Goal: Task Accomplishment & Management: Use online tool/utility

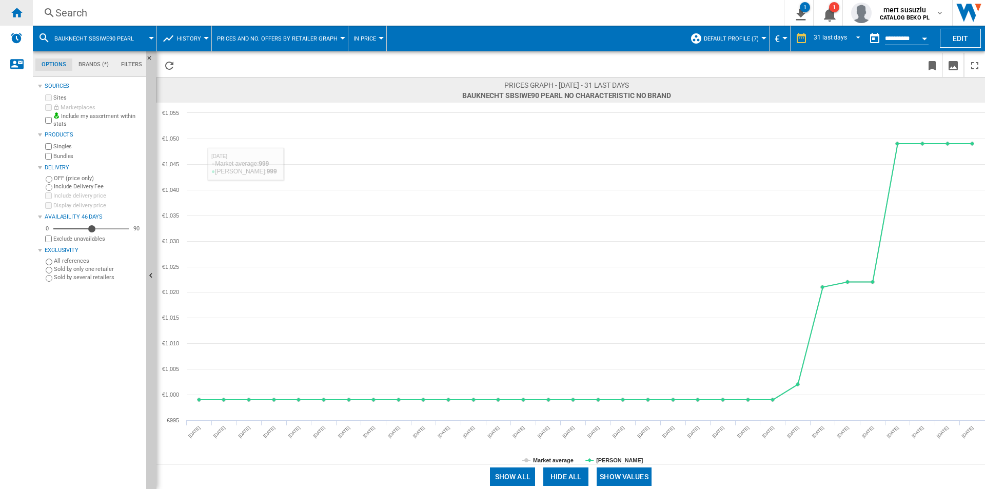
click at [27, 12] on div "Home" at bounding box center [16, 13] width 33 height 26
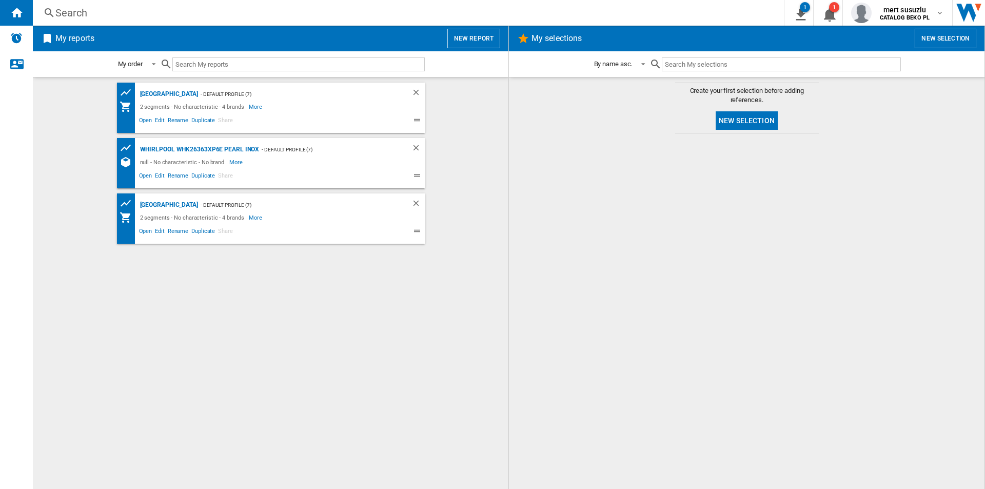
click at [192, 286] on div "Spain - Default profile (7) 2 segments - No characteristic - 4 brands More Less…" at bounding box center [270, 283] width 455 height 401
click at [461, 40] on button "New report" at bounding box center [473, 38] width 53 height 19
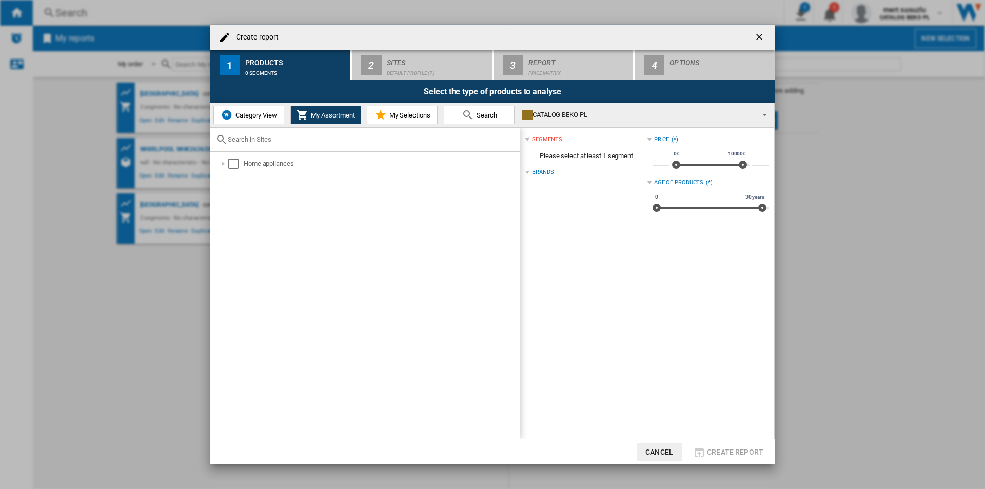
click at [256, 115] on span "Category View" at bounding box center [255, 115] width 44 height 8
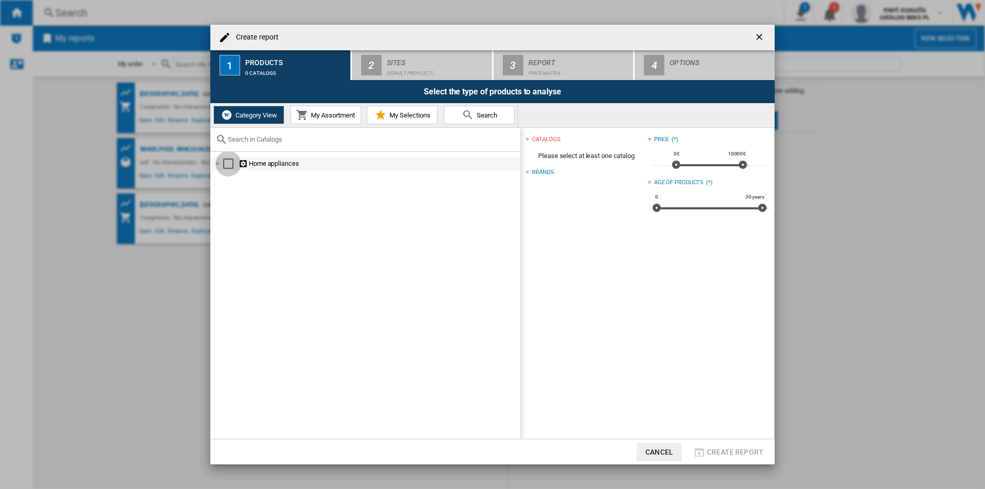
click at [229, 160] on div "Select" at bounding box center [228, 163] width 10 height 10
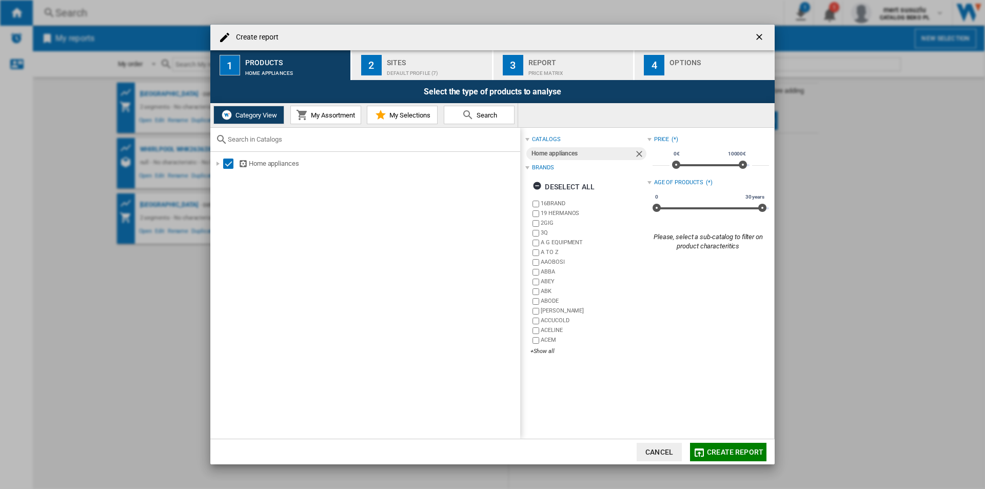
click at [406, 69] on div "Default profile (7)" at bounding box center [437, 70] width 101 height 11
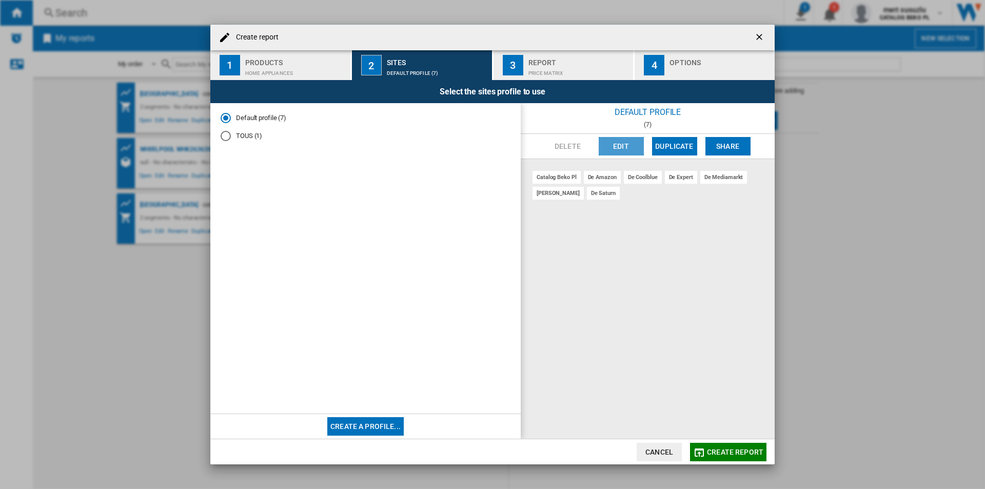
click at [620, 148] on button "Edit" at bounding box center [621, 146] width 45 height 18
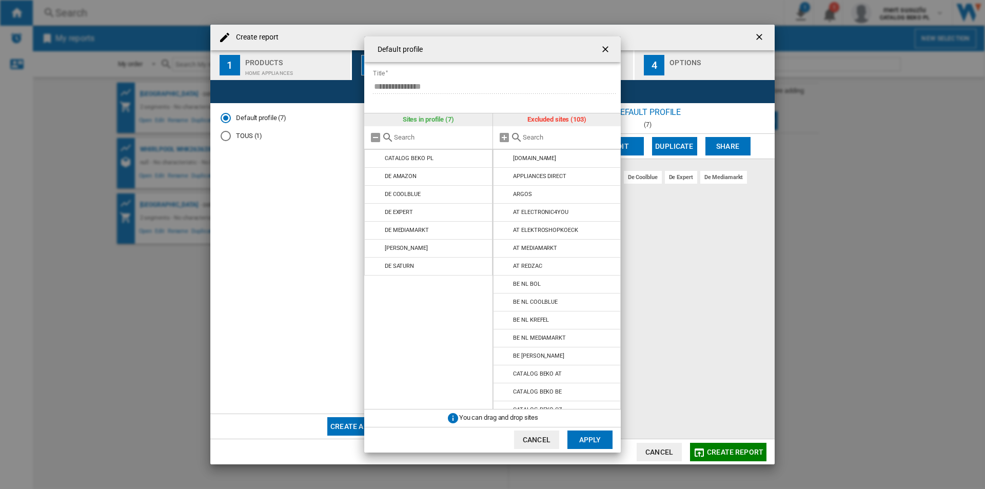
click at [407, 139] on input "text" at bounding box center [440, 137] width 93 height 8
type input "FR"
click at [535, 137] on input "text" at bounding box center [569, 137] width 93 height 8
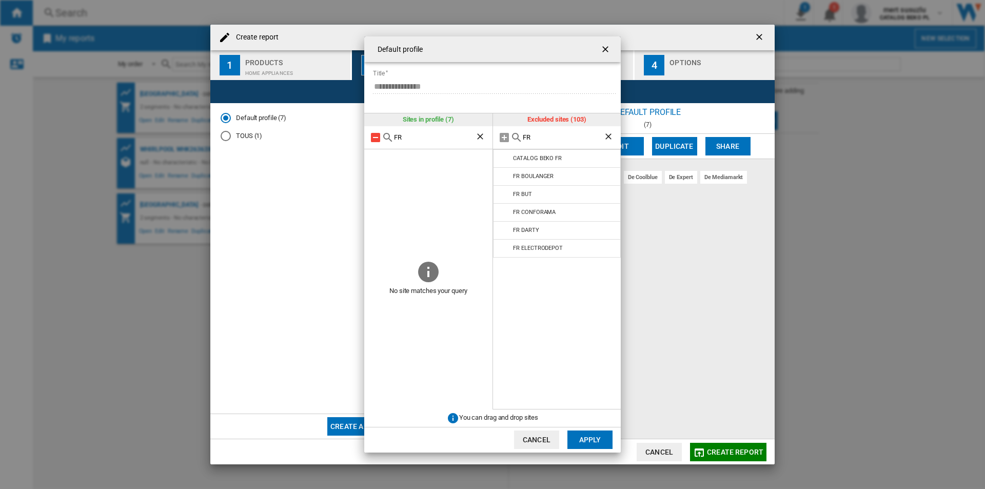
type input "FR"
click at [376, 137] on md-icon at bounding box center [375, 137] width 12 height 12
click at [474, 138] on input "FR" at bounding box center [434, 137] width 81 height 8
click at [476, 137] on ng-md-icon "Clear search" at bounding box center [481, 137] width 12 height 12
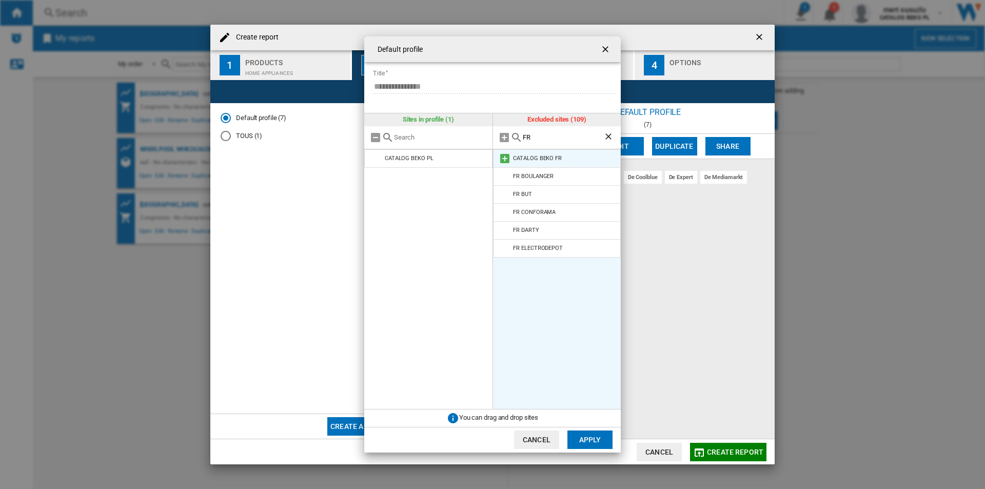
click at [502, 158] on md-icon at bounding box center [505, 158] width 12 height 12
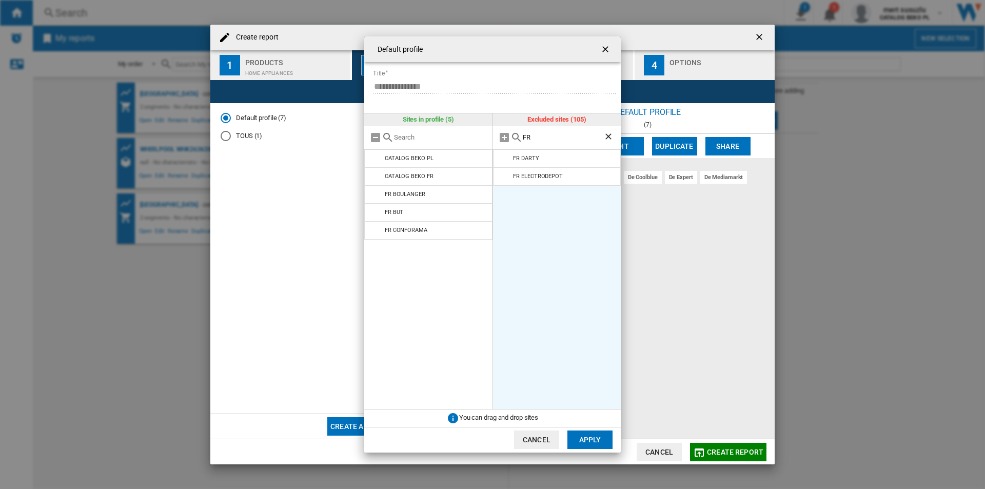
click at [502, 158] on md-icon at bounding box center [505, 158] width 12 height 12
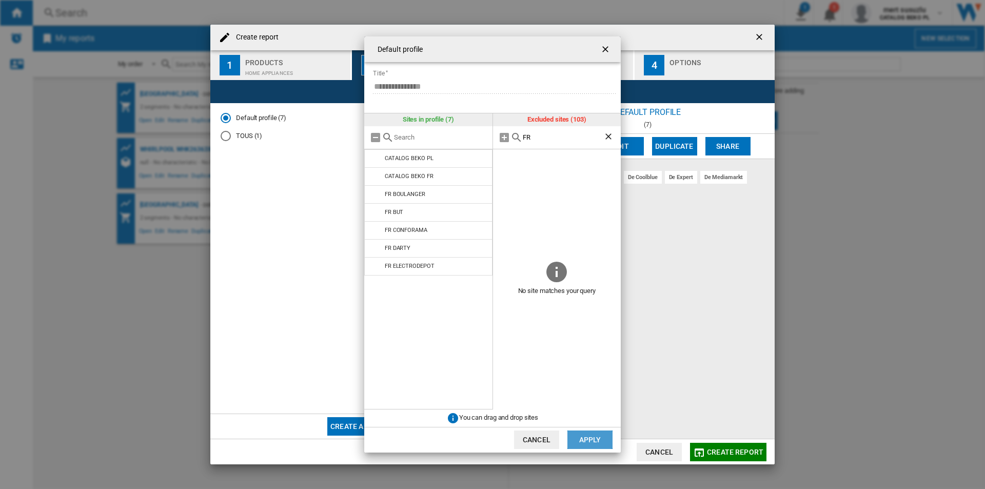
click at [582, 440] on button "Apply" at bounding box center [589, 439] width 45 height 18
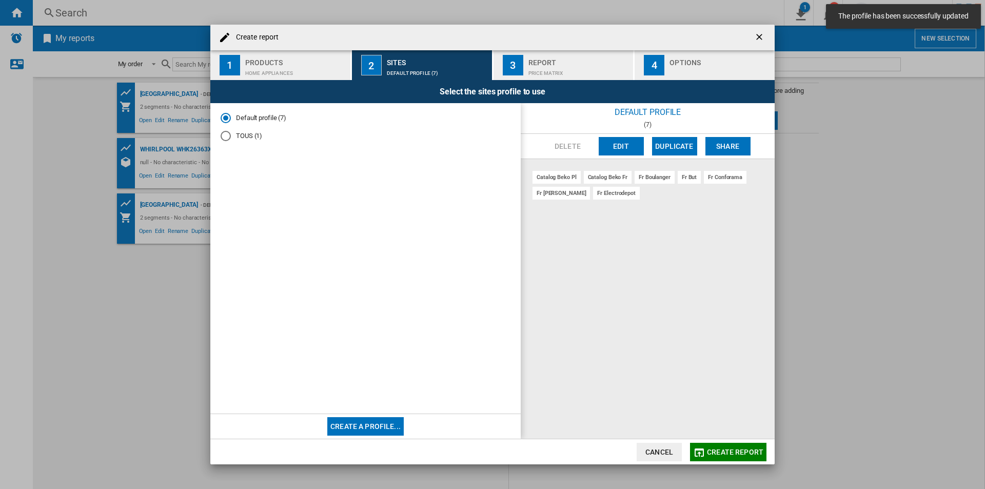
click at [519, 71] on div "3" at bounding box center [513, 65] width 21 height 21
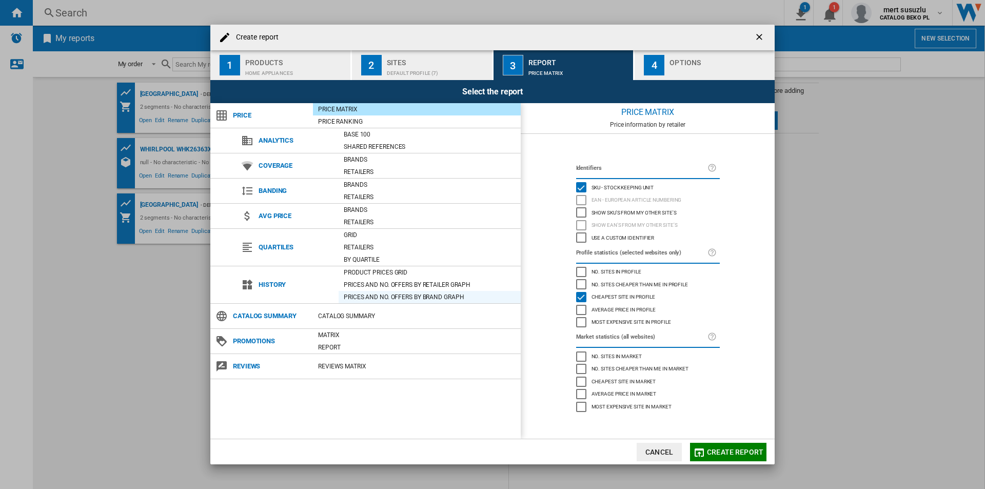
click at [376, 293] on div "Prices and No. offers by brand graph" at bounding box center [430, 297] width 182 height 10
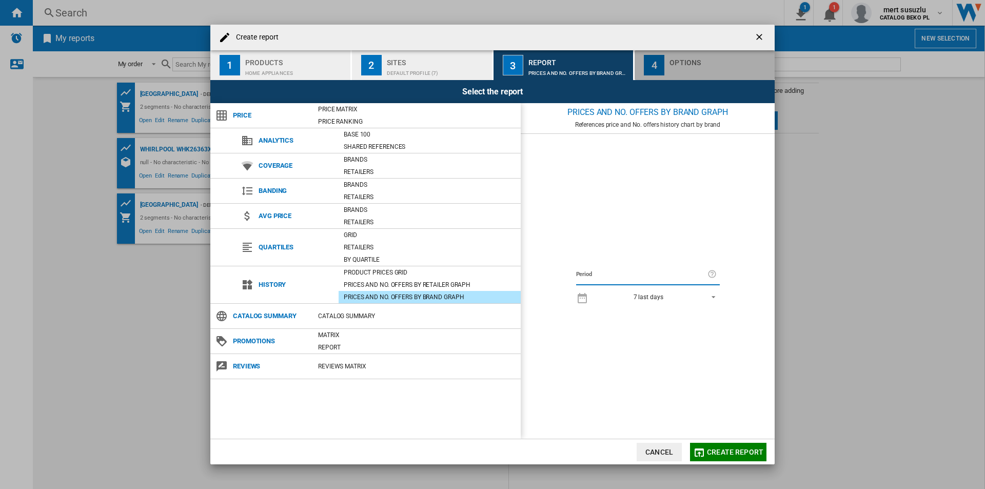
click at [689, 69] on div "button" at bounding box center [719, 70] width 101 height 11
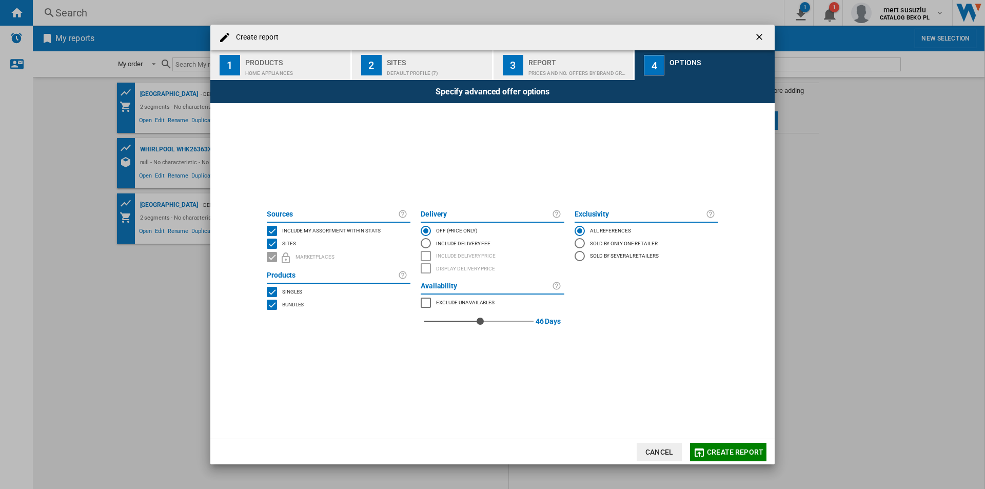
click at [729, 451] on span "Create report" at bounding box center [735, 452] width 56 height 8
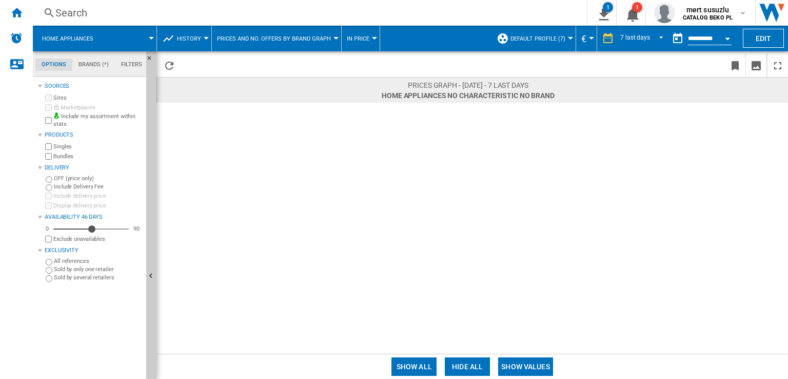
click at [461, 90] on span "Home appliances No characteristic No brand [0 reference ]" at bounding box center [468, 95] width 173 height 10
click at [771, 41] on button "Edit" at bounding box center [763, 38] width 41 height 19
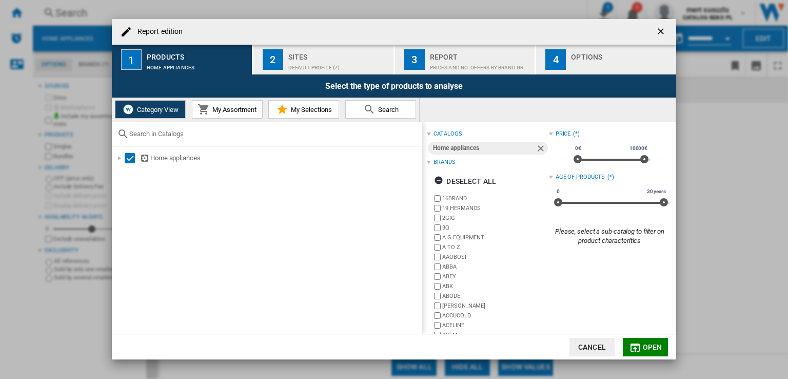
click at [383, 109] on span "Search" at bounding box center [386, 110] width 23 height 8
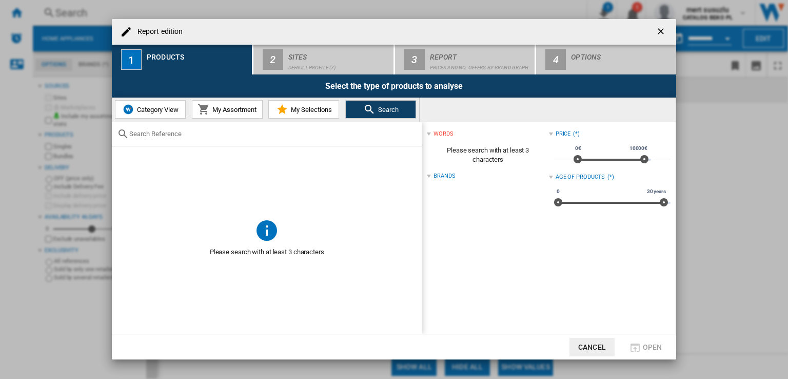
click at [183, 135] on input "text" at bounding box center [272, 134] width 287 height 8
paste input "WHG2 6574W X5E"
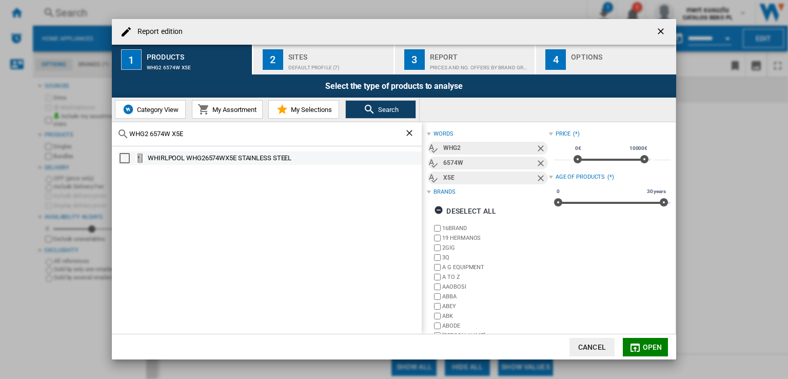
type input "WHG2 6574W X5E"
click at [183, 158] on div "WHIRLPOOL WHG26574WX5E STAINLESS STEEL" at bounding box center [284, 158] width 272 height 10
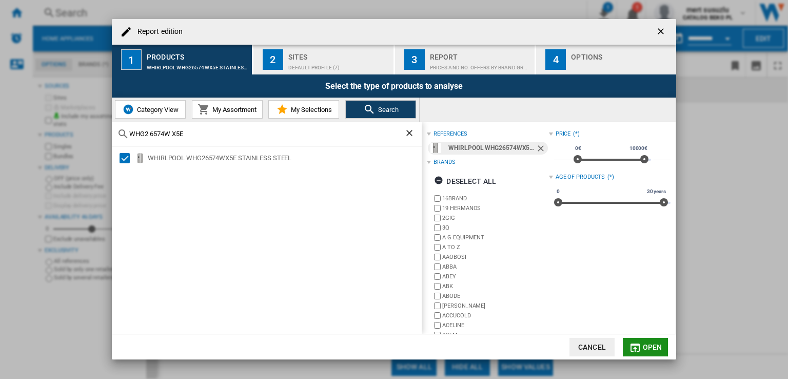
click at [648, 347] on span "Open" at bounding box center [652, 347] width 19 height 8
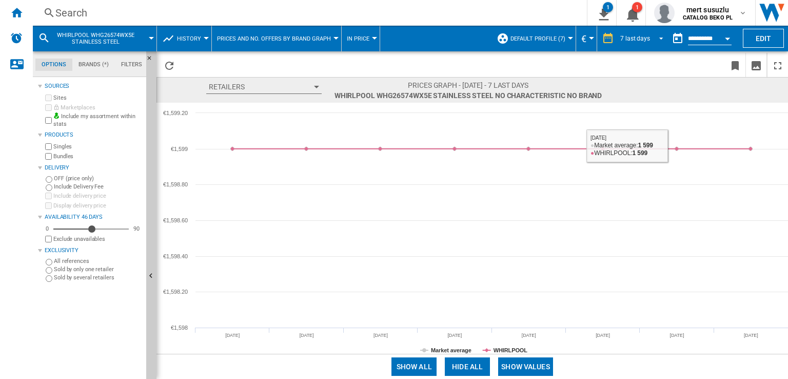
click at [648, 38] on md-select-value "7 last days" at bounding box center [643, 38] width 48 height 15
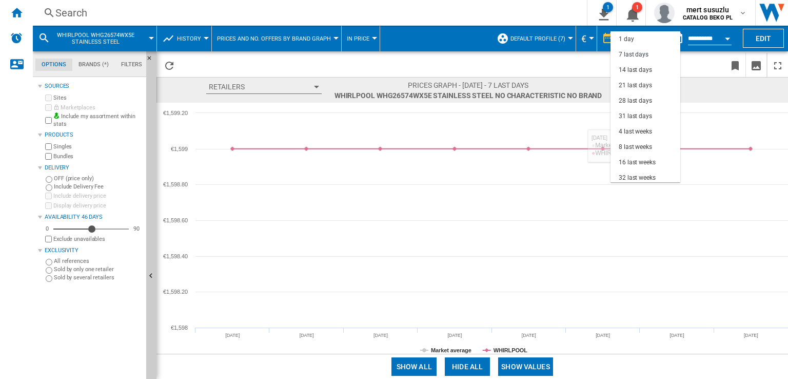
scroll to position [15, 0]
click at [636, 100] on div "31 last days" at bounding box center [635, 101] width 33 height 9
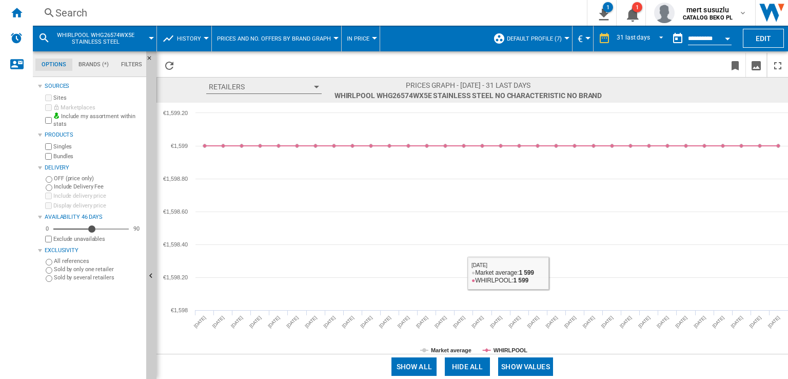
click at [518, 366] on button "Show values" at bounding box center [525, 366] width 55 height 18
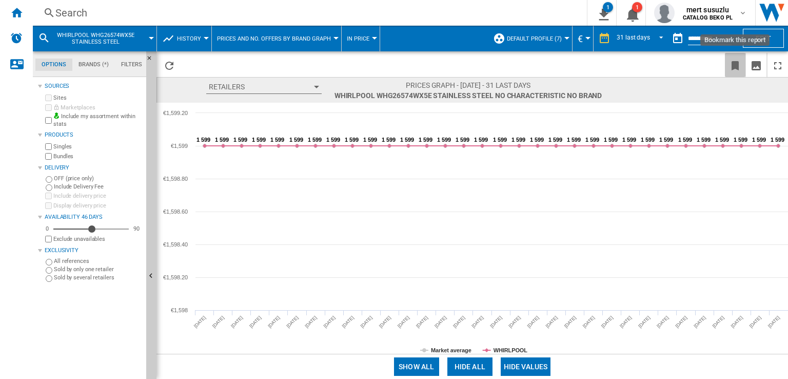
click at [732, 64] on ng-md-icon "Bookmark this report" at bounding box center [735, 65] width 12 height 12
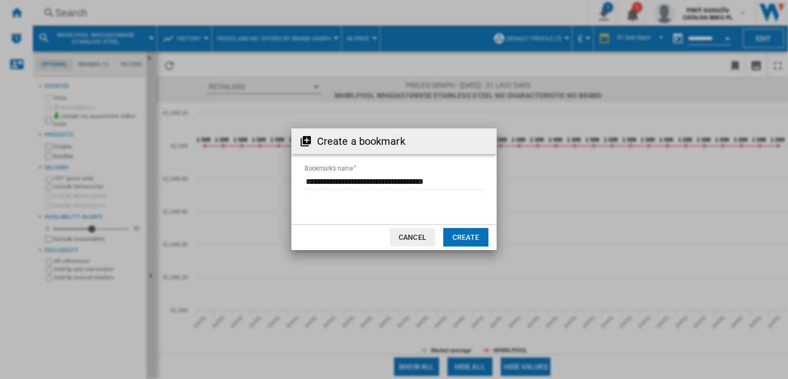
click at [465, 182] on input "Bookmark's name" at bounding box center [394, 181] width 178 height 15
type input "******"
click at [490, 236] on md-dialog-actions "Cancel Create" at bounding box center [393, 237] width 205 height 26
click at [482, 239] on button "Create" at bounding box center [465, 237] width 45 height 18
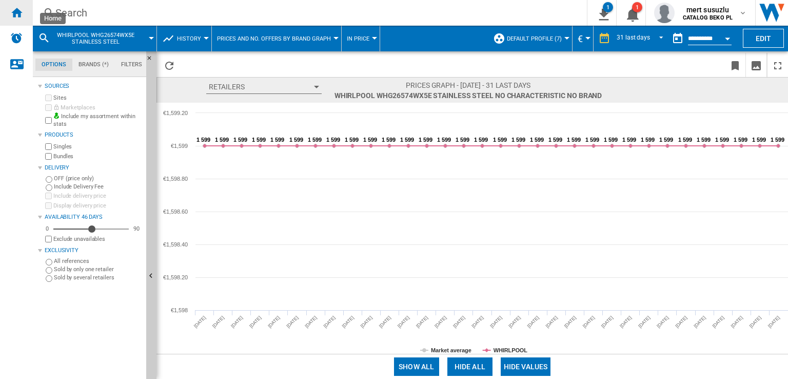
click at [23, 13] on div "Home" at bounding box center [16, 13] width 33 height 26
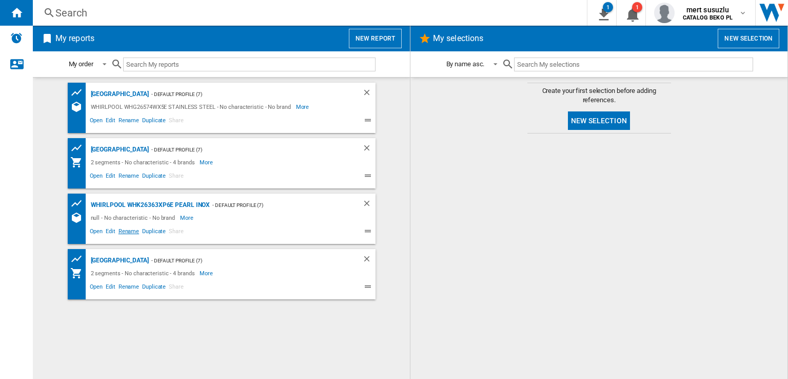
click at [125, 232] on span "Rename" at bounding box center [129, 232] width 24 height 12
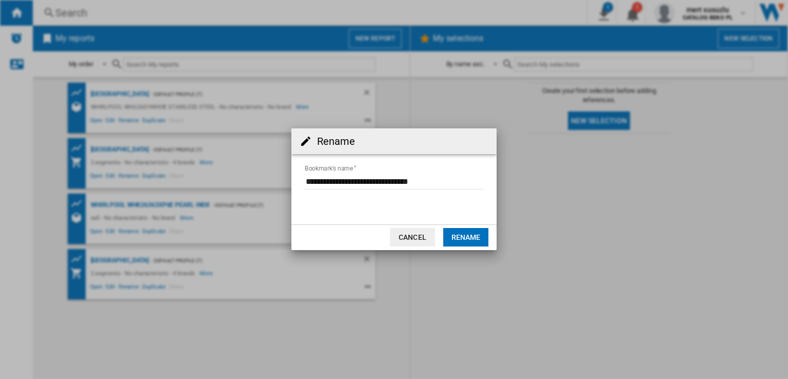
click at [446, 176] on input "Bookmark's name" at bounding box center [394, 181] width 178 height 15
type input "*****"
click at [466, 233] on button "Rename" at bounding box center [465, 237] width 45 height 18
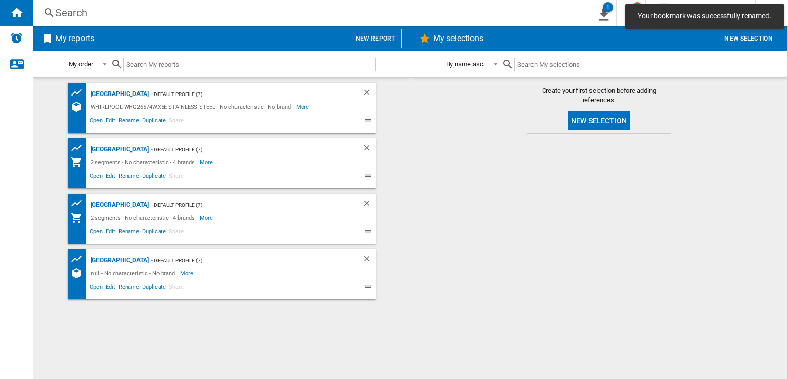
click at [104, 94] on div "[GEOGRAPHIC_DATA]" at bounding box center [118, 94] width 61 height 13
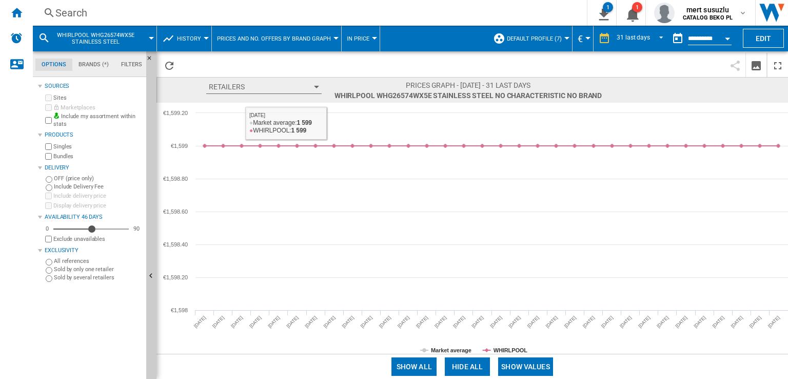
click at [286, 36] on span "Prices and No. offers by brand graph" at bounding box center [274, 38] width 114 height 7
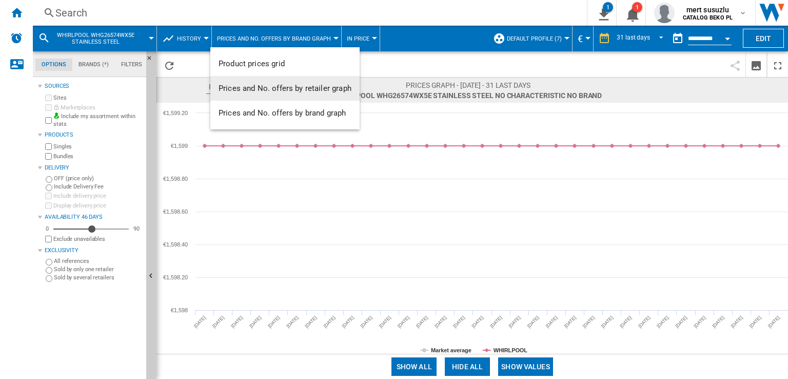
click at [316, 90] on span "Prices and No. offers by retailer graph" at bounding box center [285, 88] width 133 height 9
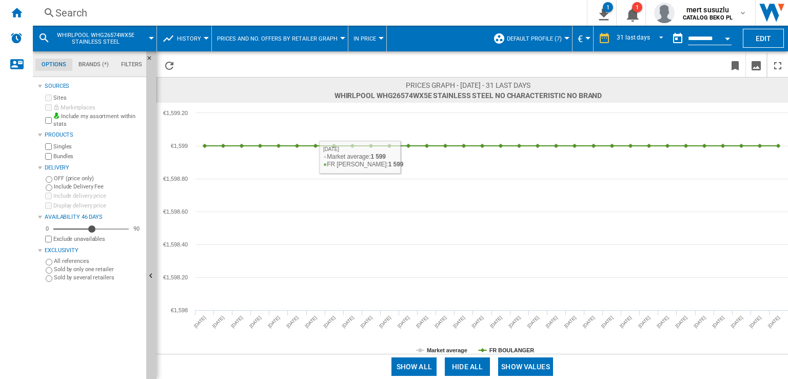
click at [240, 43] on button "Prices and No. offers by retailer graph" at bounding box center [280, 39] width 126 height 26
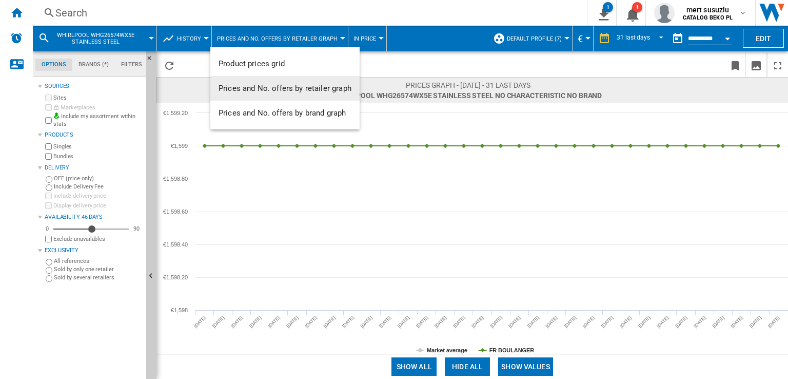
click at [315, 93] on span "Prices and No. offers by retailer graph" at bounding box center [285, 88] width 133 height 9
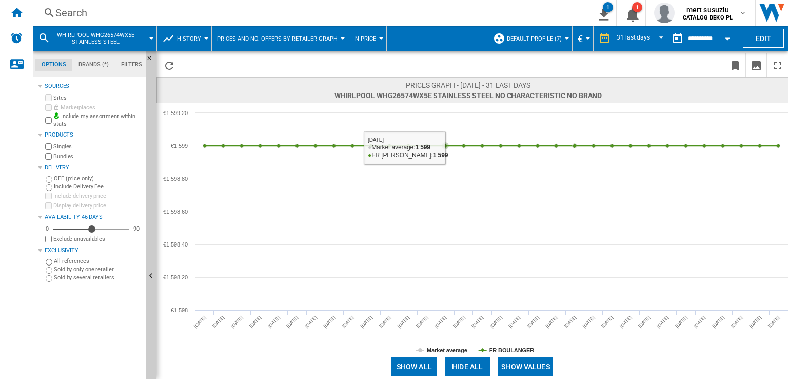
click at [305, 25] on div "Search Search 0 1 BAUKNECHT SBSIWE90 PEARL/No characteristic/No brand [Prices a…" at bounding box center [410, 13] width 755 height 26
click at [305, 37] on span "Prices and No. offers by retailer graph" at bounding box center [277, 38] width 121 height 7
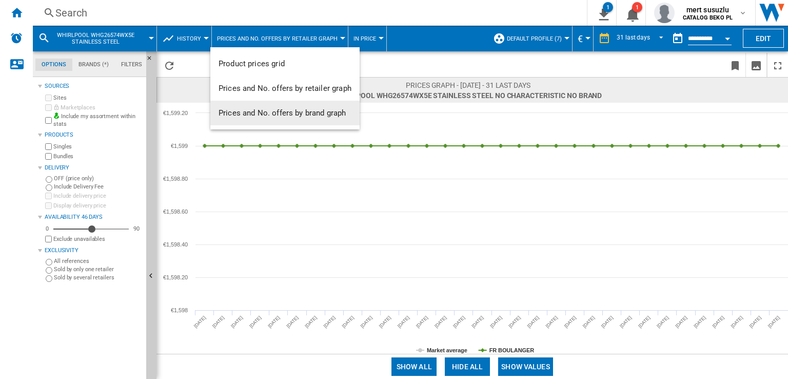
click at [287, 112] on span "Prices and No. offers by brand graph" at bounding box center [282, 112] width 127 height 9
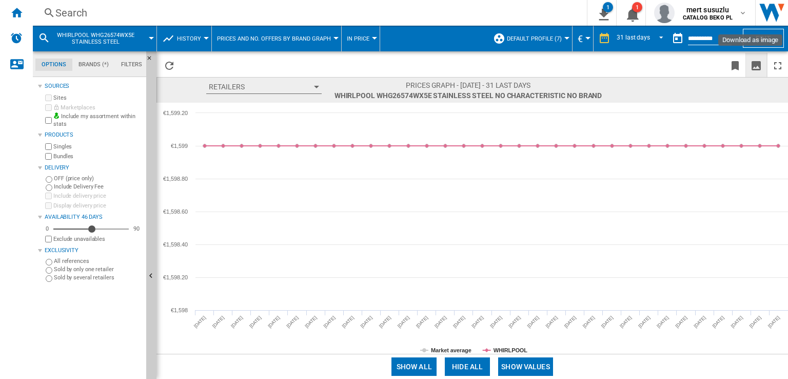
click at [754, 67] on ng-md-icon "Download as image" at bounding box center [756, 65] width 12 height 12
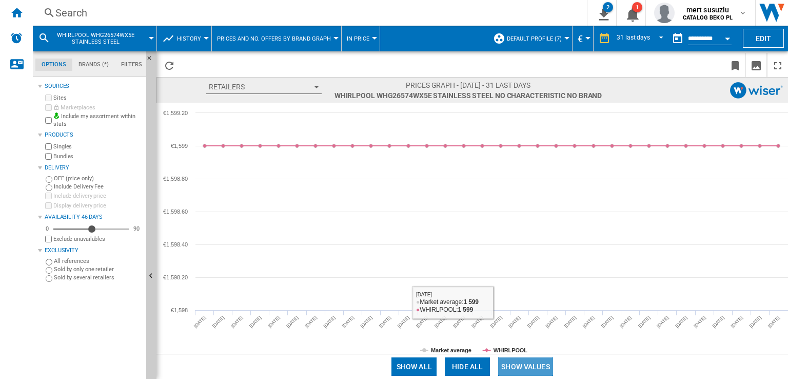
click at [530, 368] on button "Show values" at bounding box center [525, 366] width 55 height 18
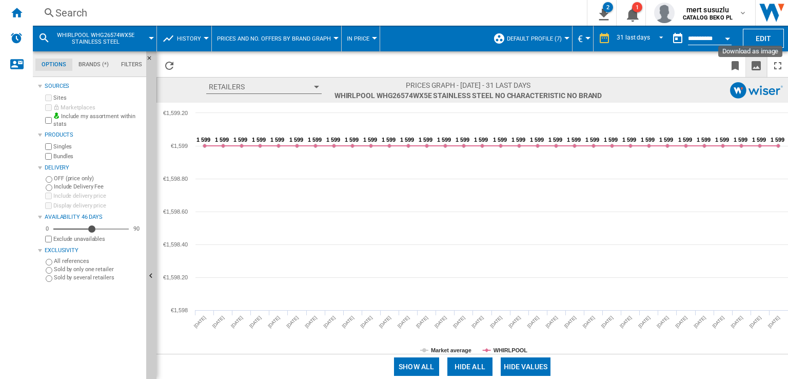
click at [756, 64] on ng-md-icon "Download as image" at bounding box center [756, 65] width 12 height 12
